Goal: Task Accomplishment & Management: Schedule a visit

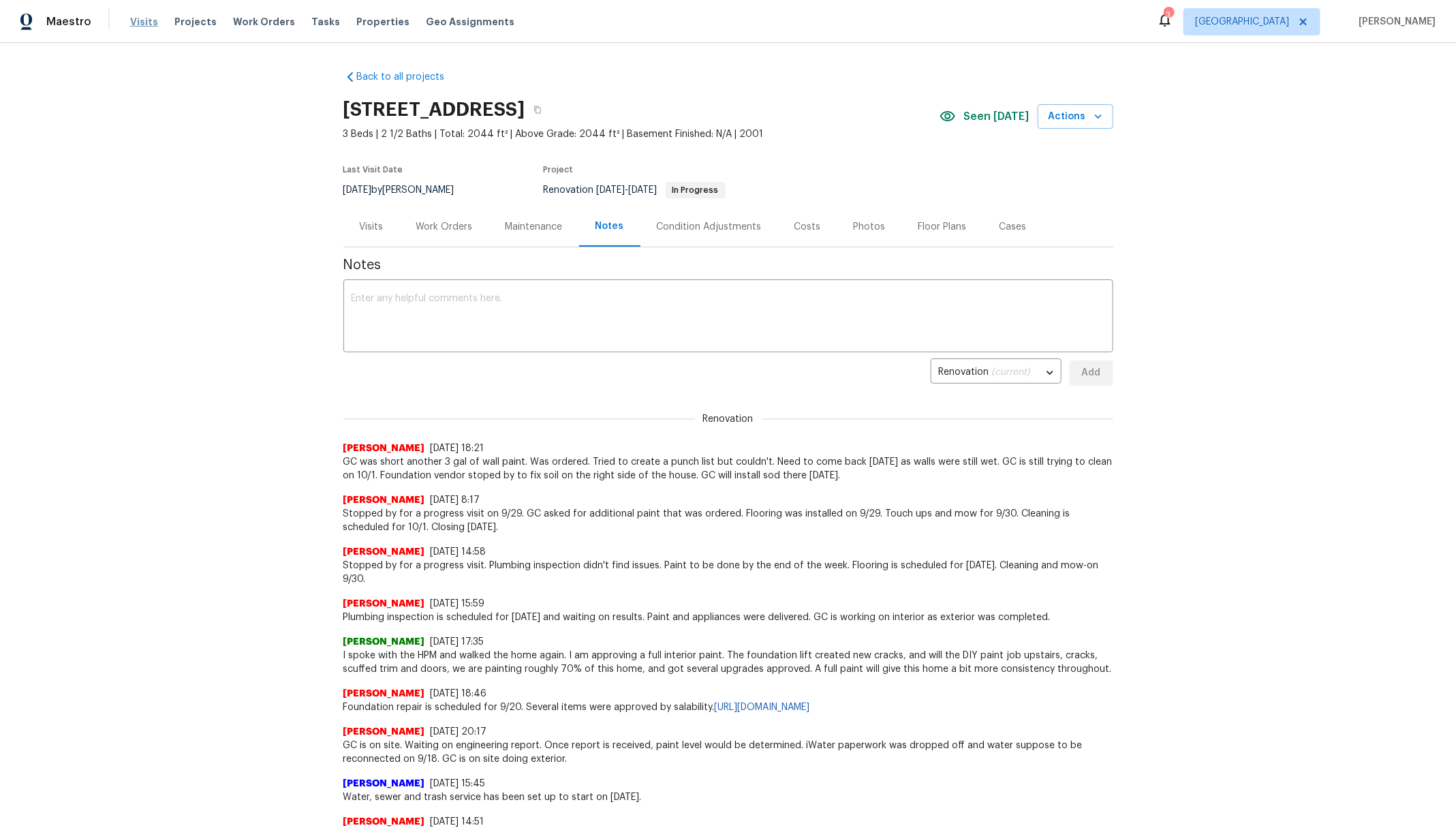
click at [136, 24] on span "Visits" at bounding box center [144, 21] width 28 height 14
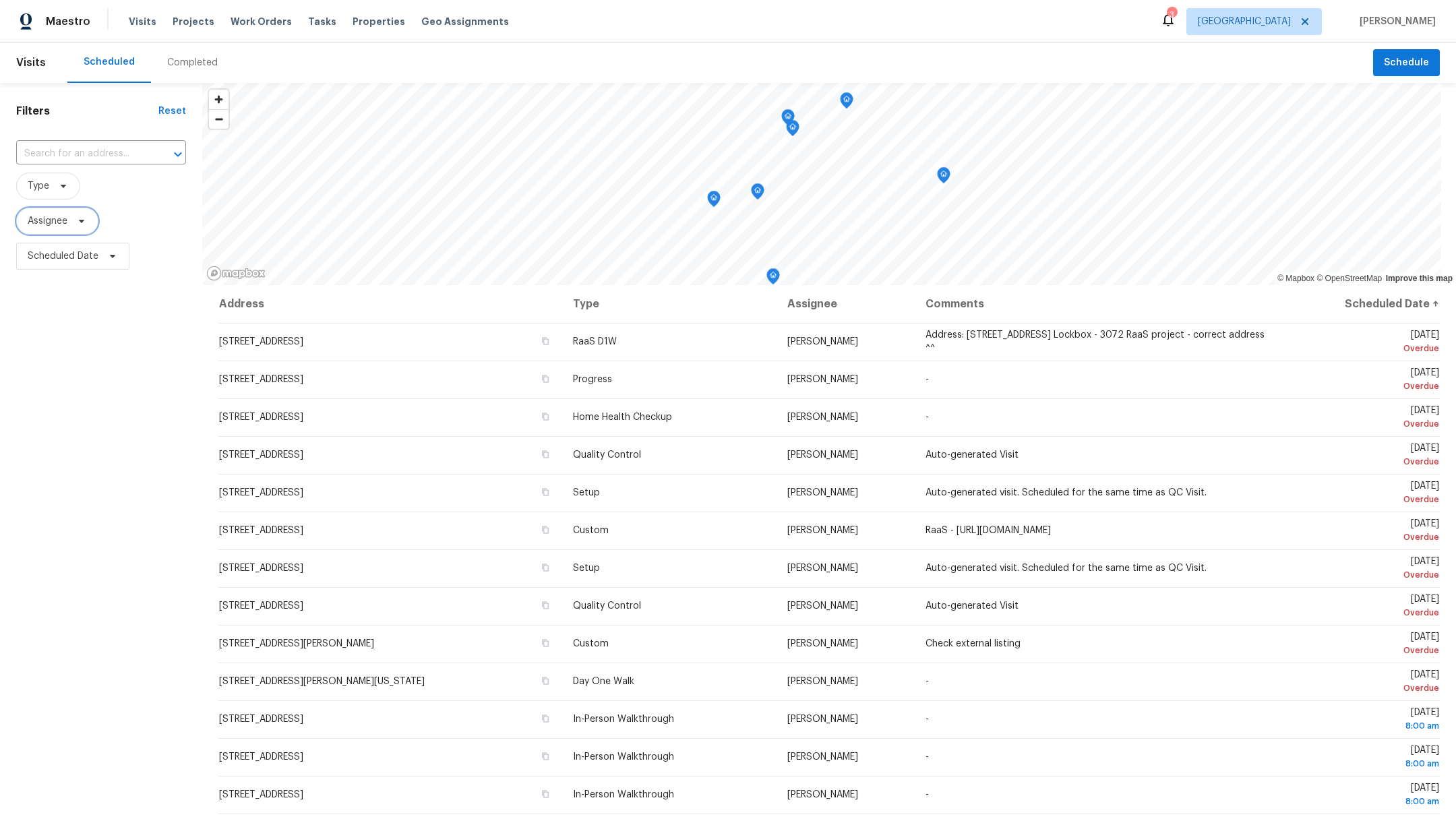
click at [35, 220] on span "Assignee" at bounding box center [47, 221] width 40 height 14
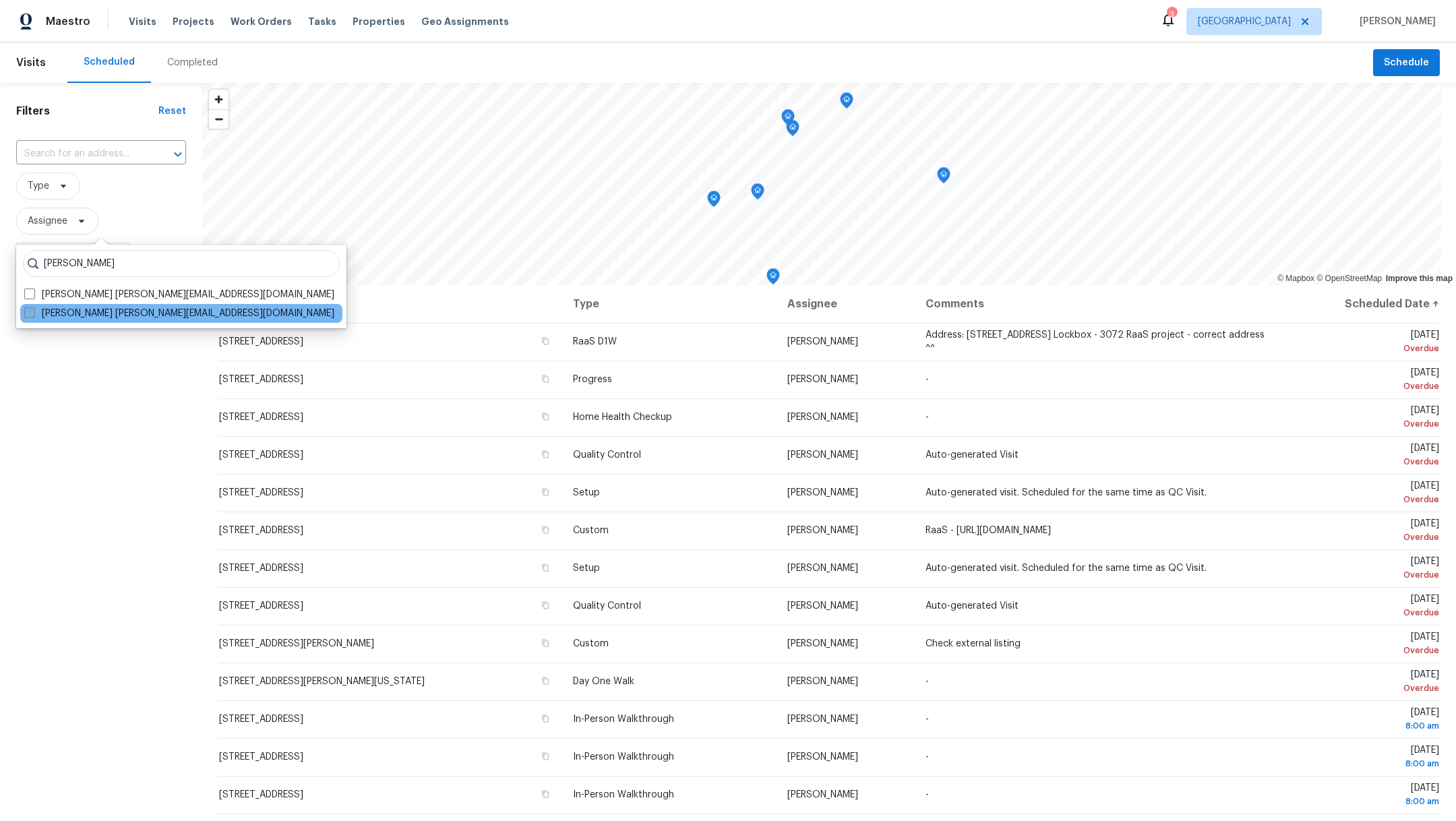
type input "[PERSON_NAME]"
click at [36, 313] on label "[PERSON_NAME] [PERSON_NAME][EMAIL_ADDRESS][DOMAIN_NAME]" at bounding box center [179, 314] width 310 height 14
click at [33, 313] on input "[PERSON_NAME] [PERSON_NAME][EMAIL_ADDRESS][DOMAIN_NAME]" at bounding box center [28, 311] width 9 height 9
checkbox input "true"
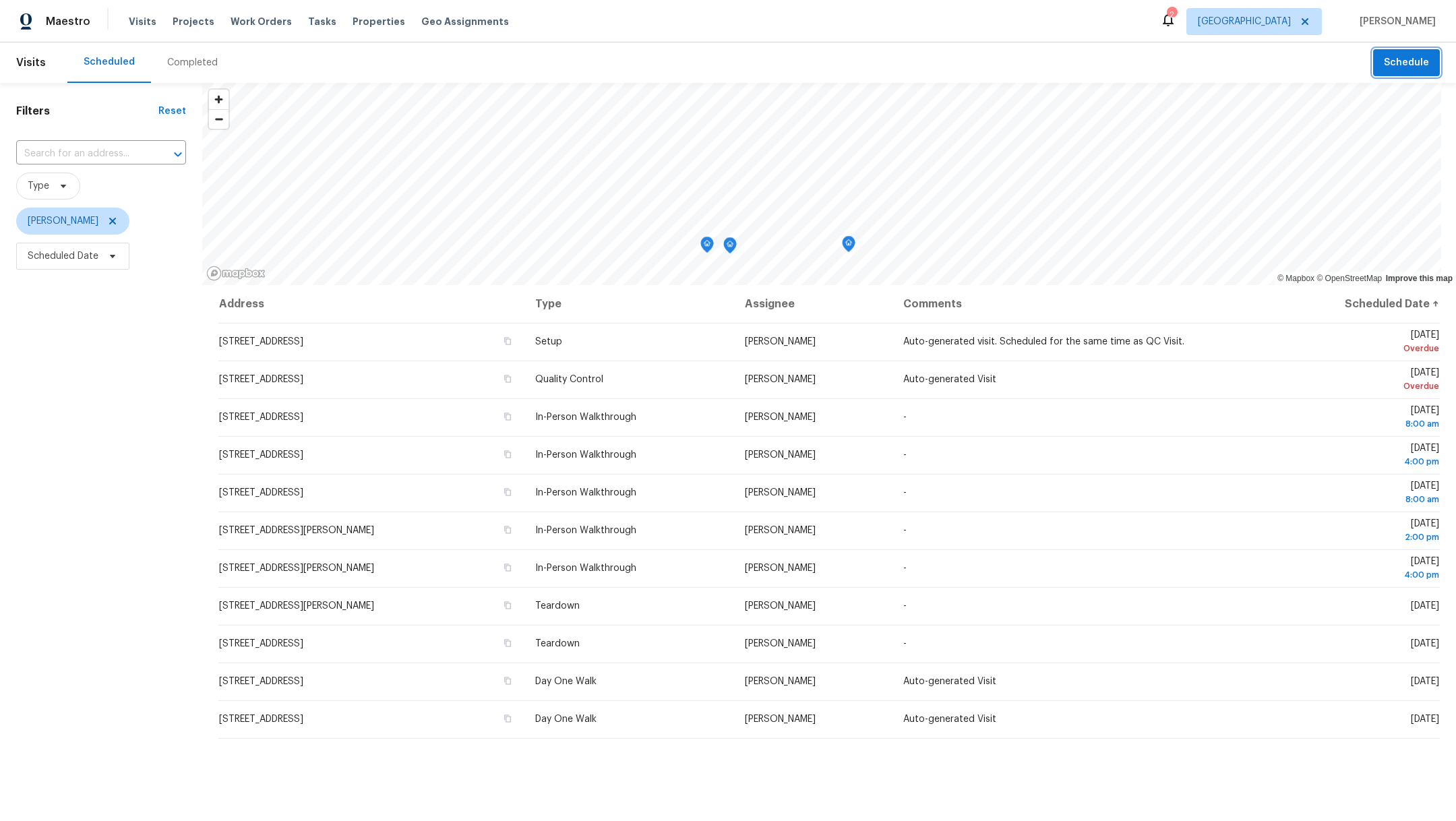
click at [1409, 65] on span "Schedule" at bounding box center [1407, 62] width 45 height 17
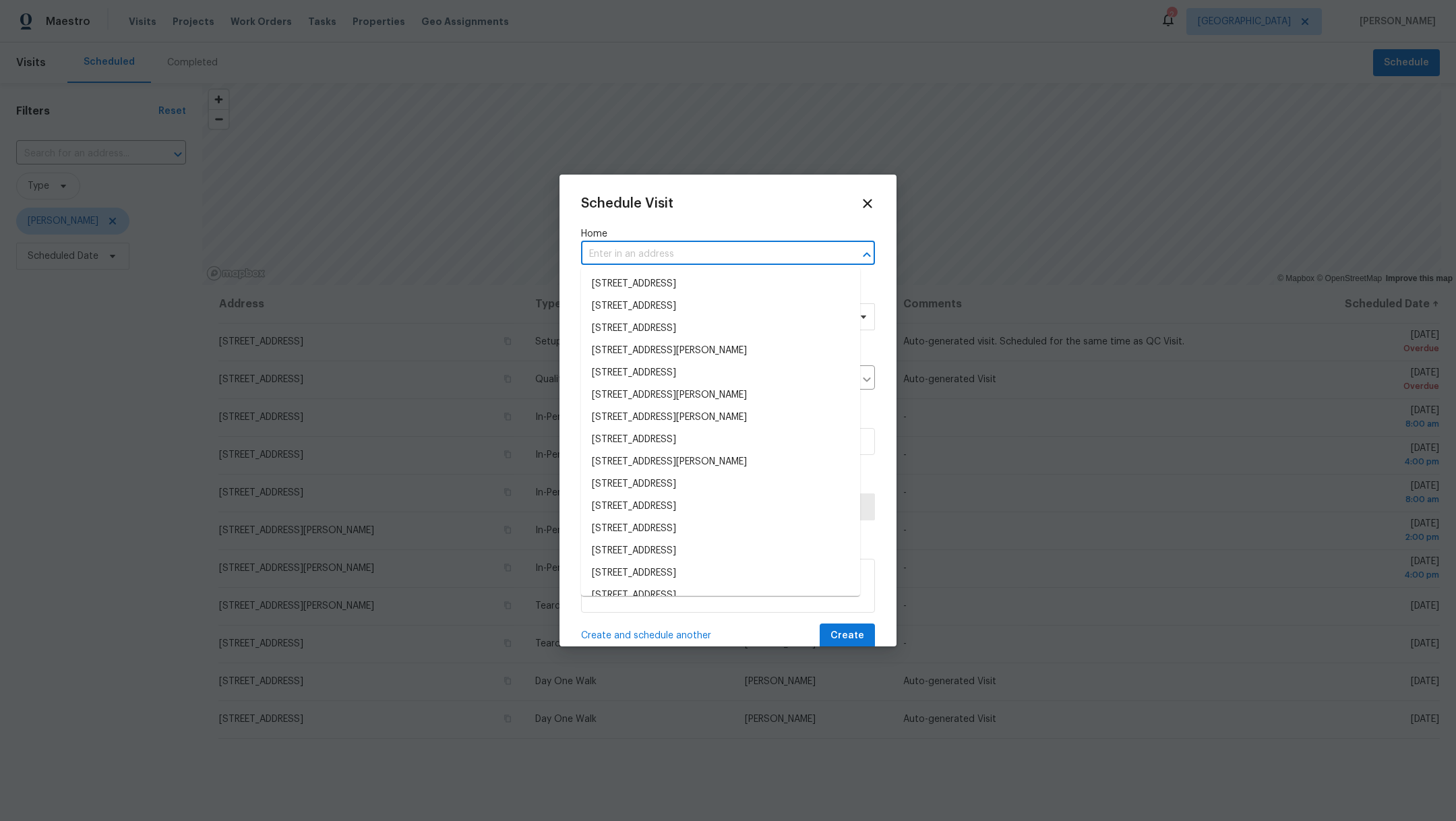
click at [605, 255] on input "text" at bounding box center [709, 254] width 256 height 21
type input "18810"
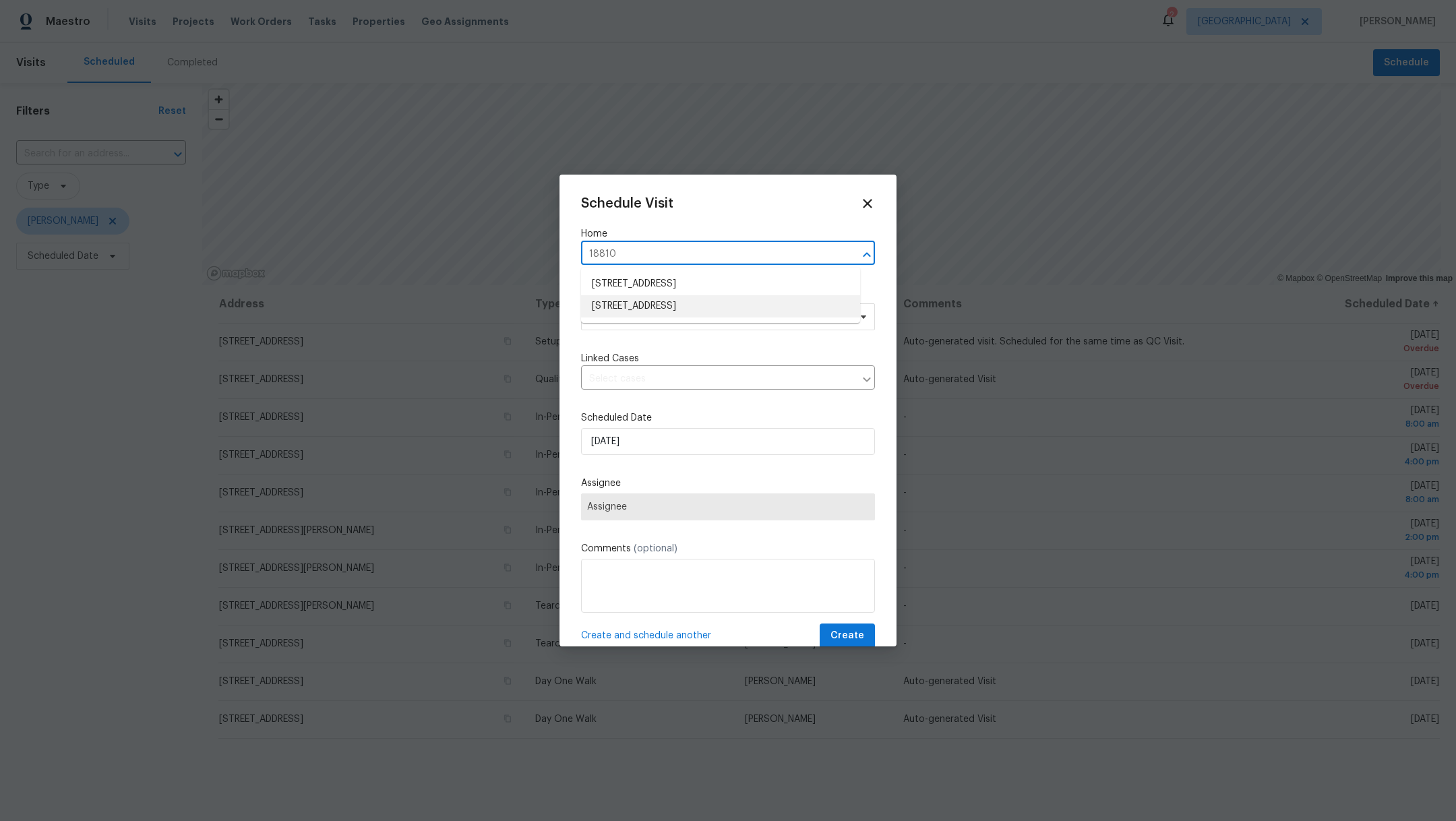
click at [630, 307] on li "[STREET_ADDRESS]" at bounding box center [720, 306] width 279 height 22
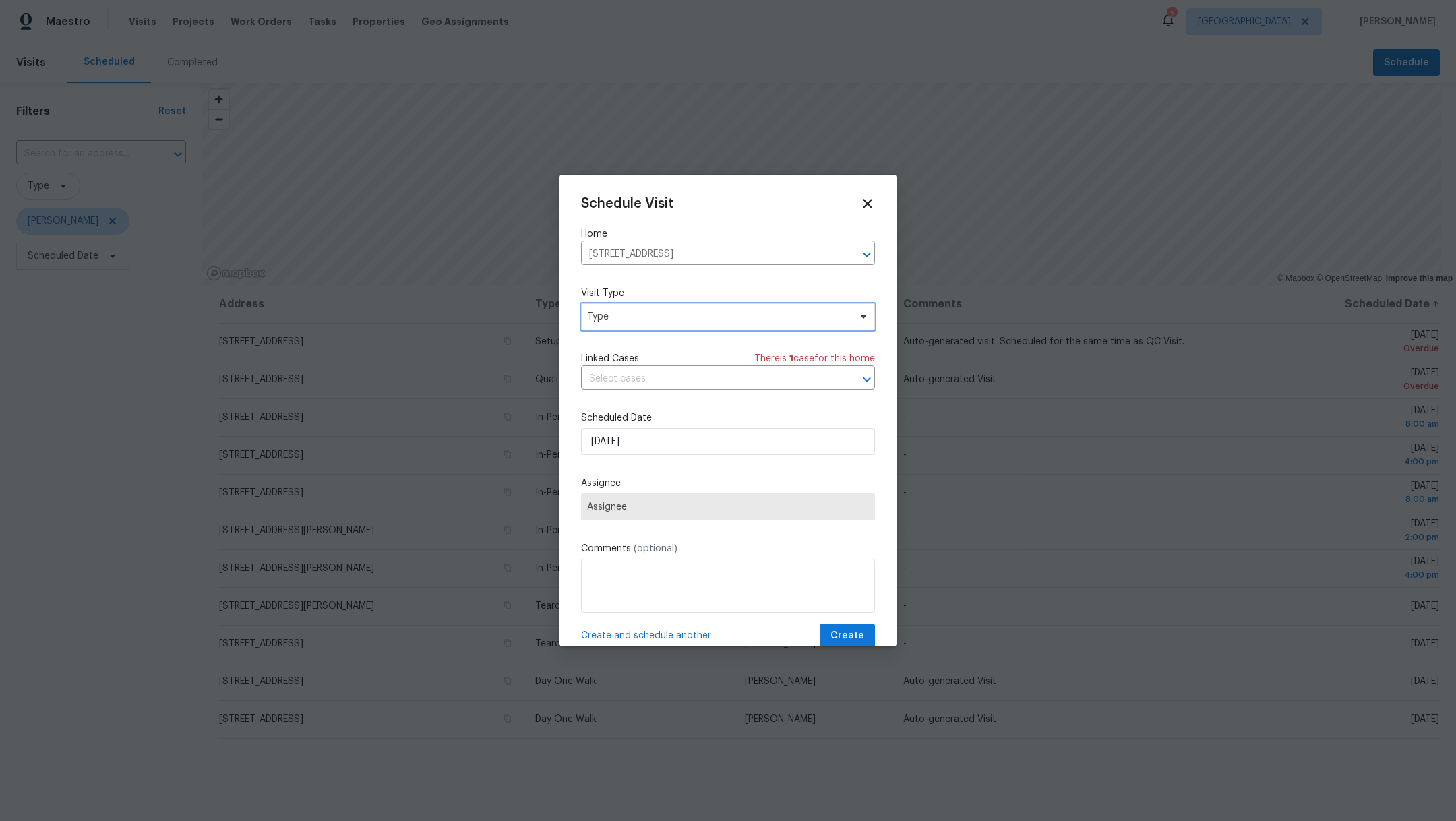
click at [618, 311] on span "Type" at bounding box center [719, 317] width 263 height 14
type input "dil"
click at [608, 382] on div "Diligence" at bounding box center [608, 380] width 40 height 14
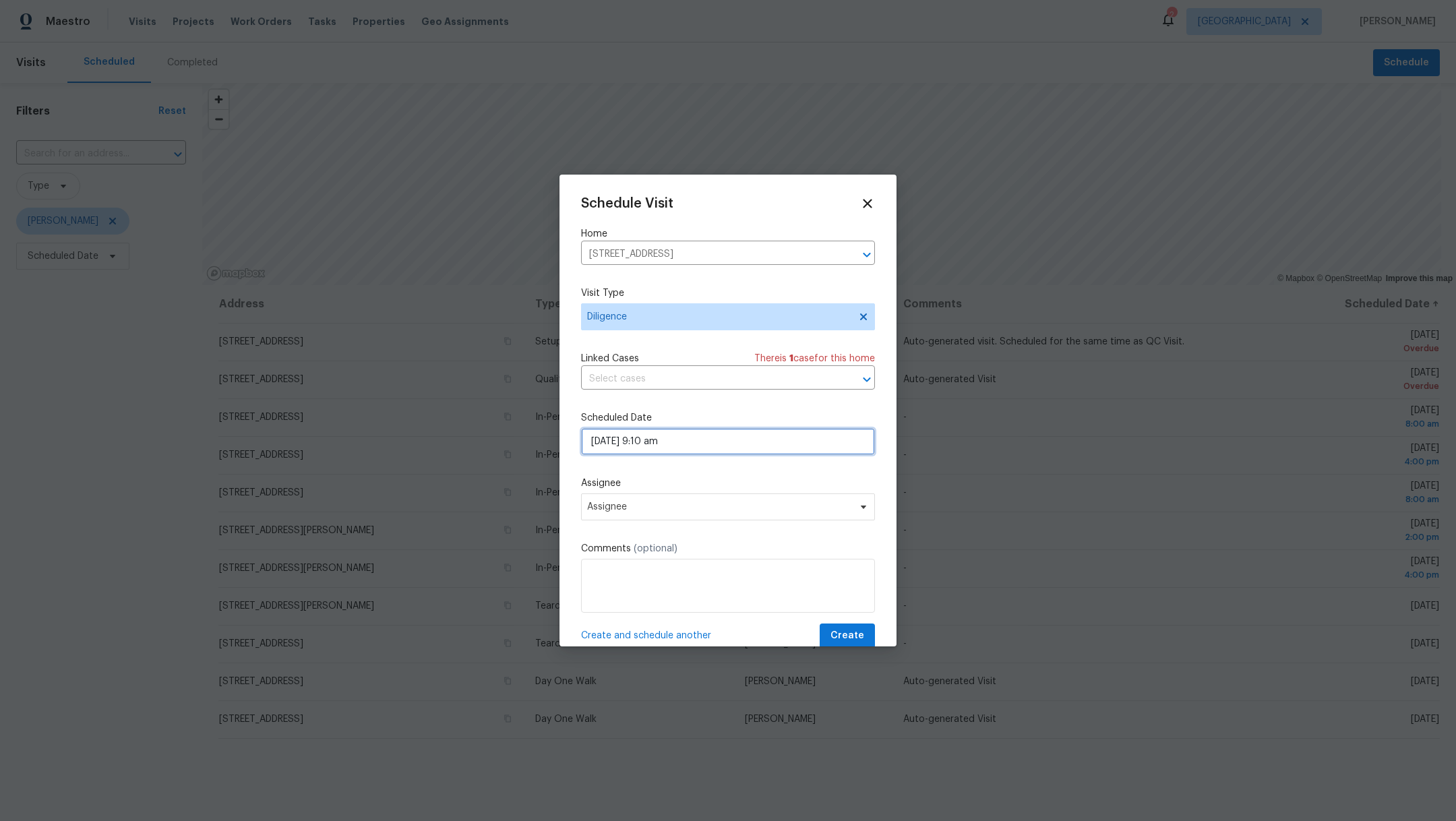
click at [652, 448] on input "[DATE] 9:10 am" at bounding box center [728, 441] width 294 height 27
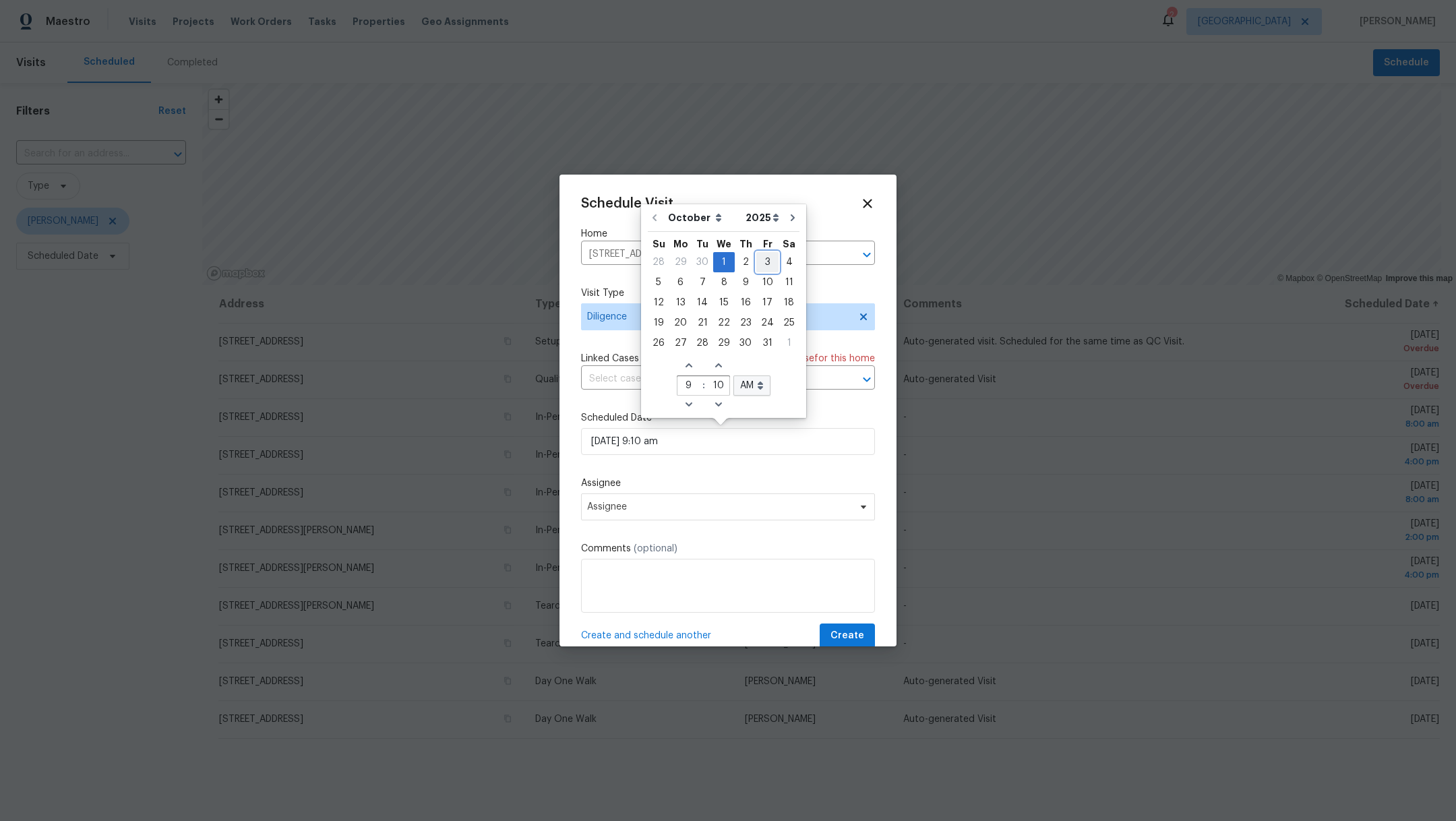
click at [761, 267] on div "3" at bounding box center [767, 262] width 22 height 19
type input "[DATE] 9:10 am"
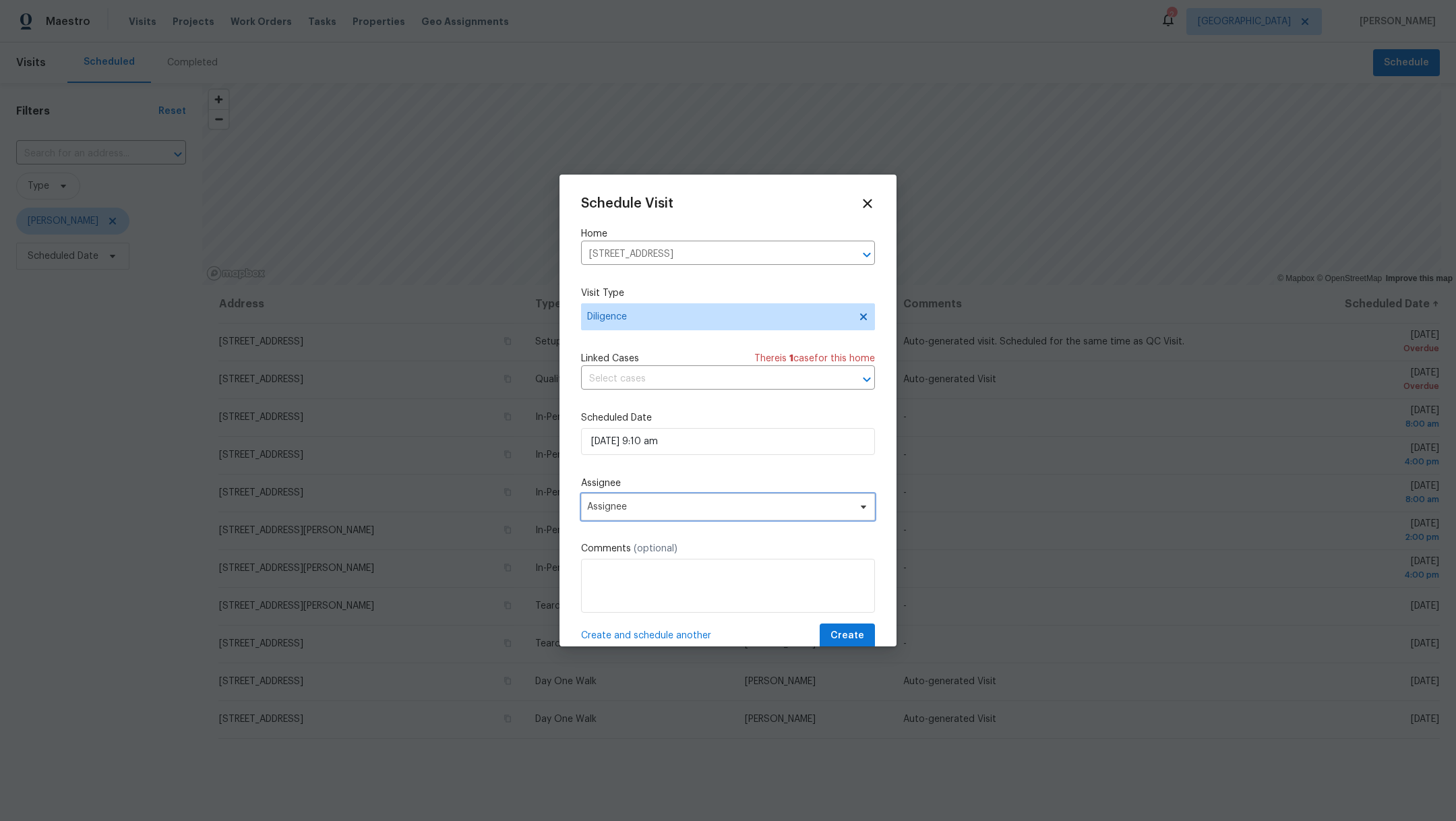
click at [672, 506] on span "Assignee" at bounding box center [719, 507] width 264 height 11
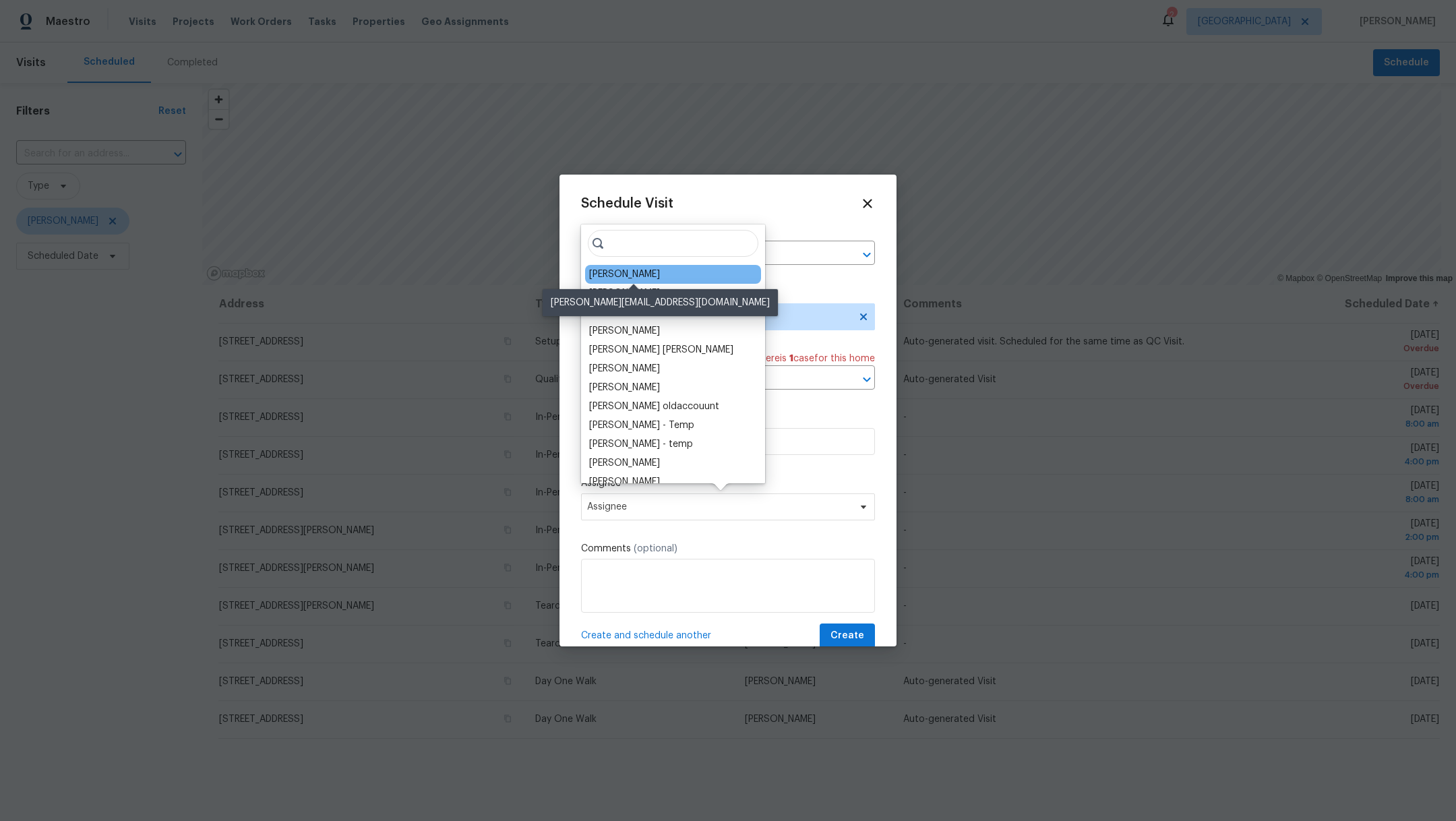
click at [651, 278] on div "[PERSON_NAME]" at bounding box center [624, 274] width 70 height 14
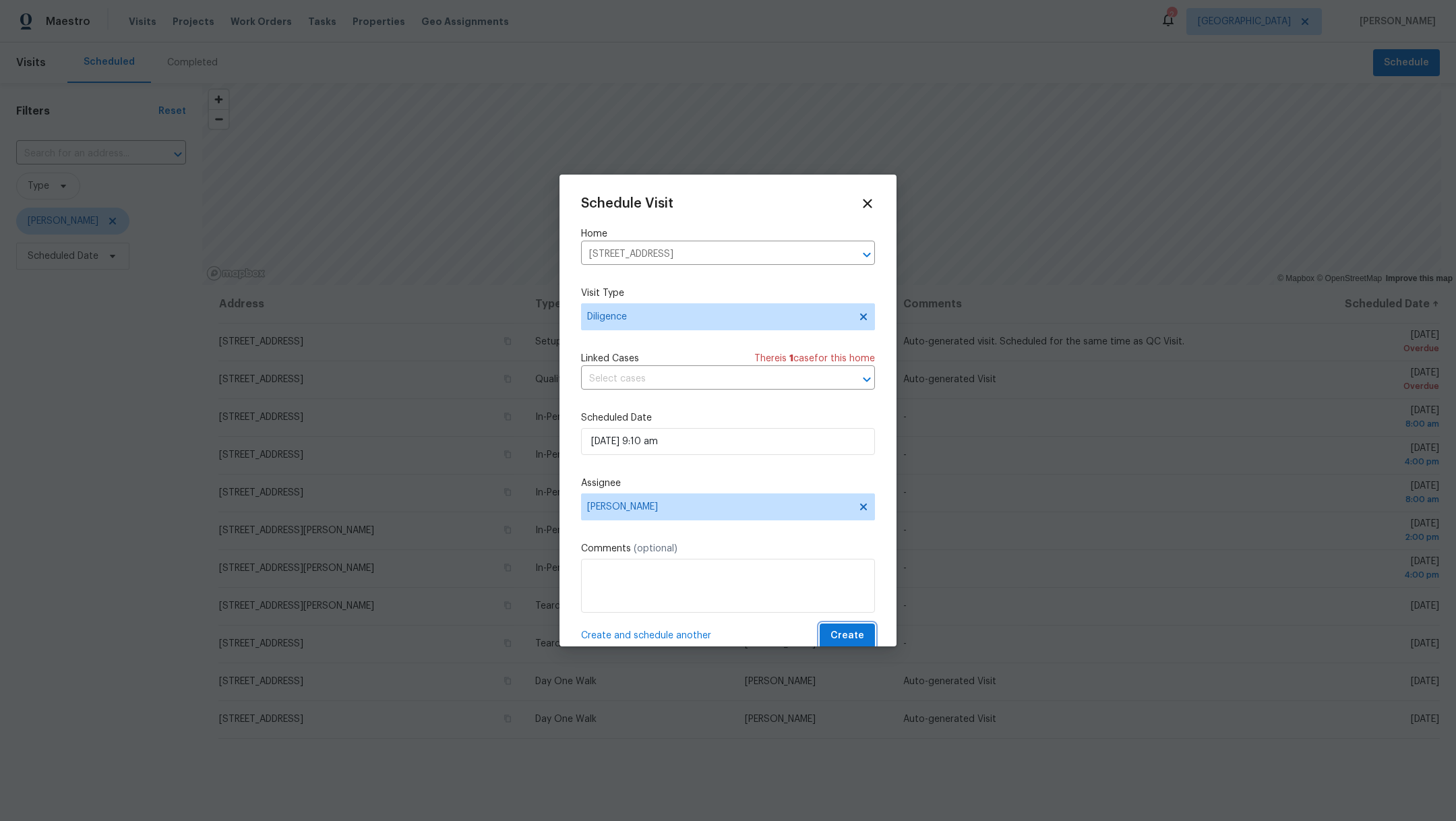
click at [848, 636] on span "Create" at bounding box center [848, 636] width 34 height 17
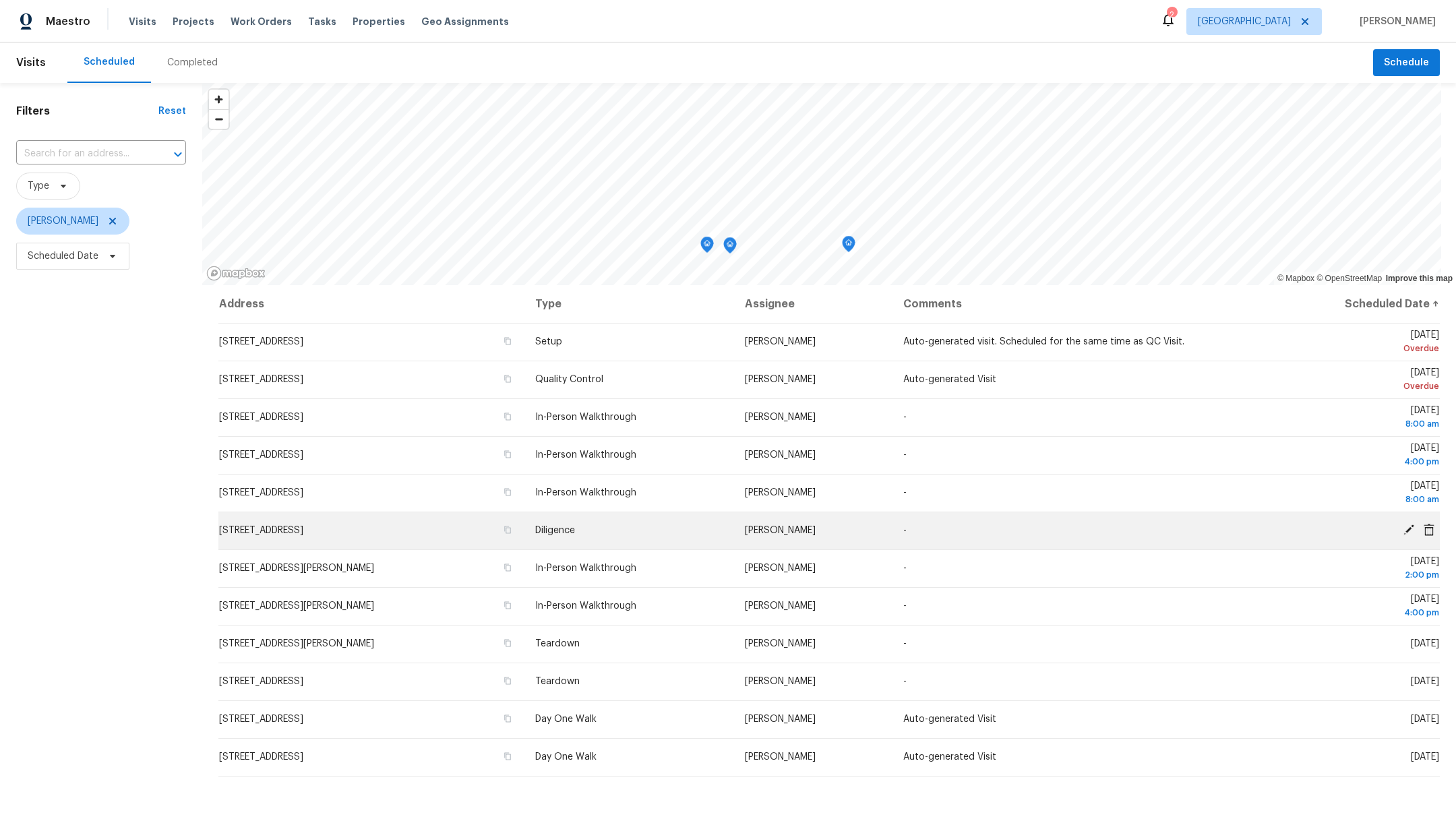
click at [271, 532] on span "[STREET_ADDRESS]" at bounding box center [261, 531] width 84 height 10
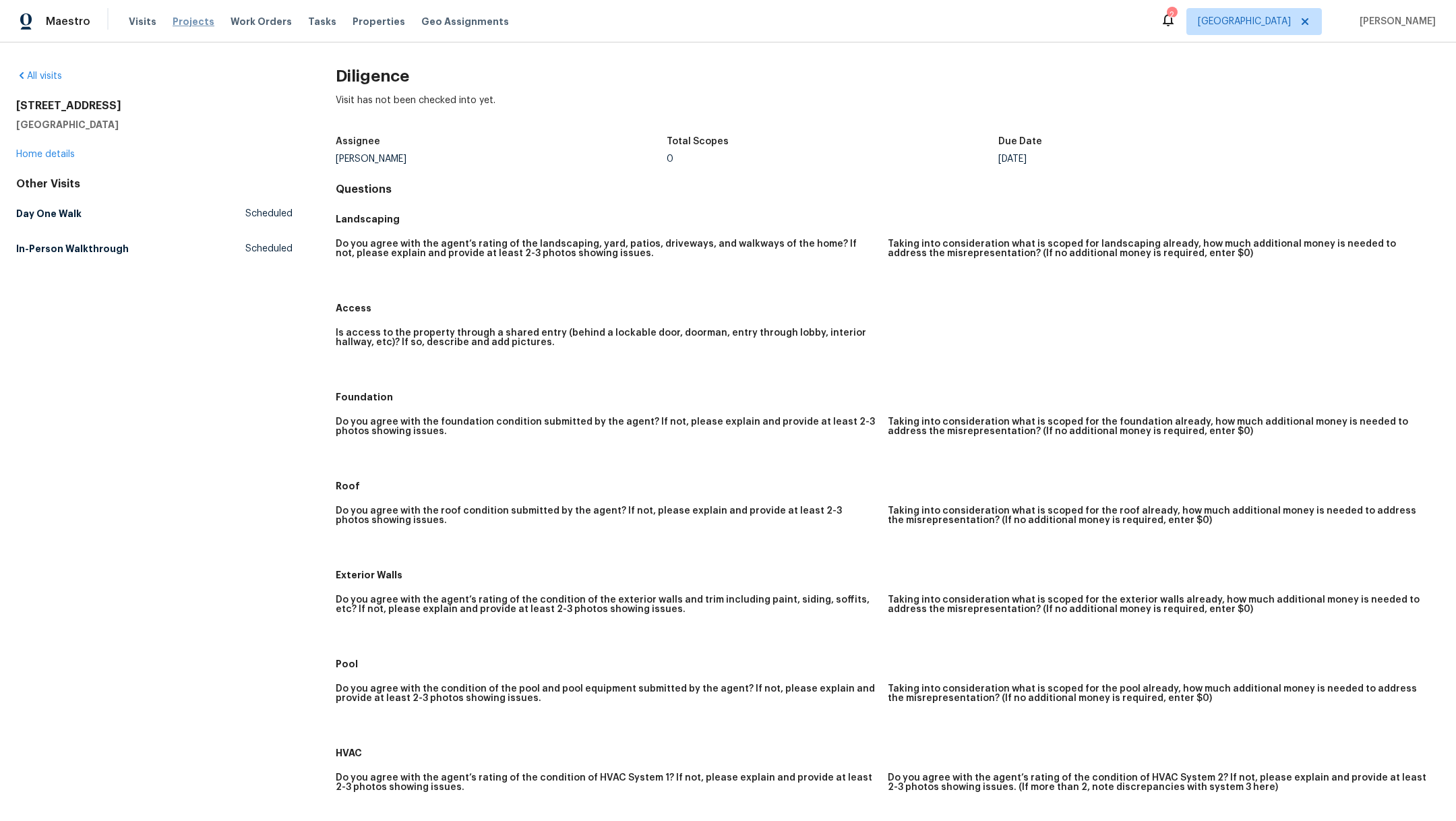
click at [179, 15] on span "Projects" at bounding box center [194, 21] width 42 height 14
